Goal: Navigation & Orientation: Find specific page/section

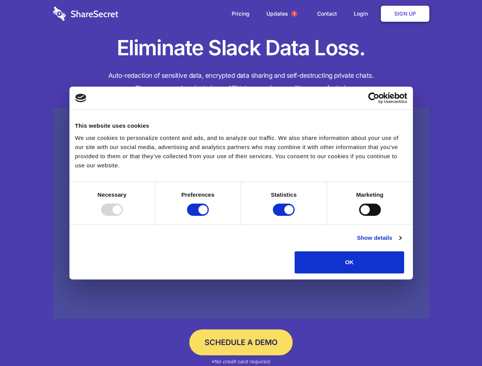
click at [123, 216] on div at bounding box center [112, 210] width 22 height 12
click at [209, 216] on input "Preferences" at bounding box center [198, 210] width 22 height 12
checkbox input "false"
click at [284, 216] on input "Statistics" at bounding box center [284, 210] width 22 height 12
checkbox input "false"
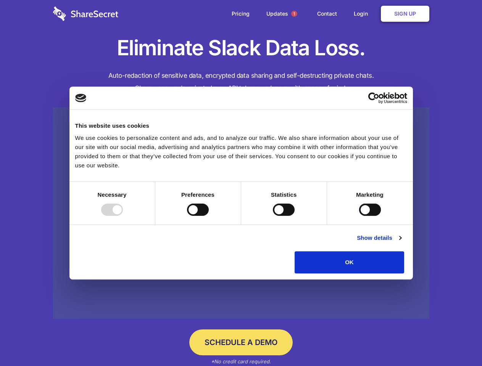
click at [359, 216] on input "Marketing" at bounding box center [370, 210] width 22 height 12
checkbox input "true"
click at [401, 242] on link "Show details" at bounding box center [378, 237] width 44 height 9
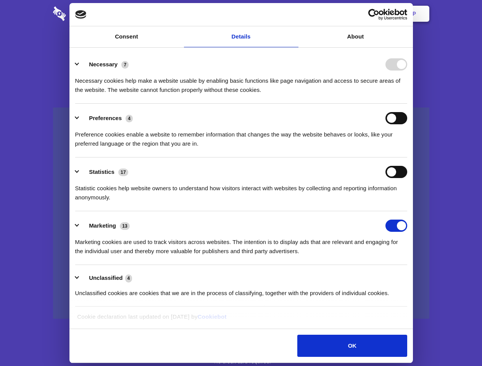
click at [407, 104] on li "Necessary 7 Necessary cookies help make a website usable by enabling basic func…" at bounding box center [241, 77] width 332 height 54
click at [294, 14] on span "1" at bounding box center [294, 14] width 6 height 6
